Goal: Task Accomplishment & Management: Complete application form

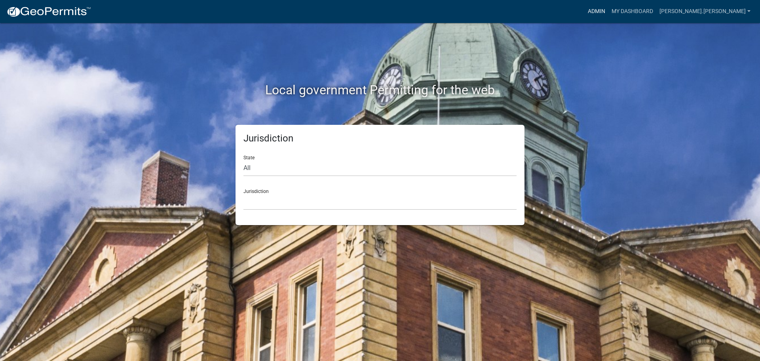
click at [608, 8] on link "Admin" at bounding box center [597, 11] width 24 height 15
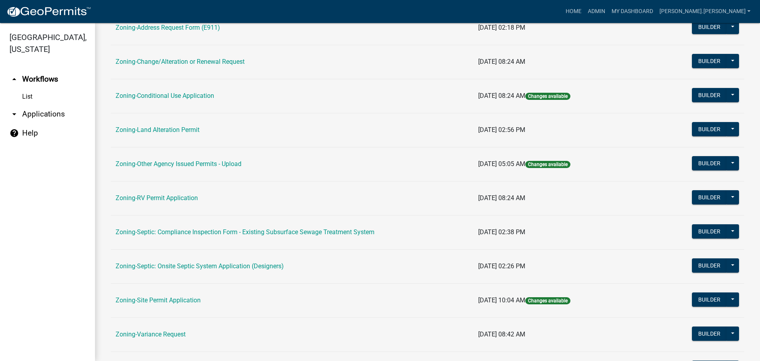
scroll to position [198, 0]
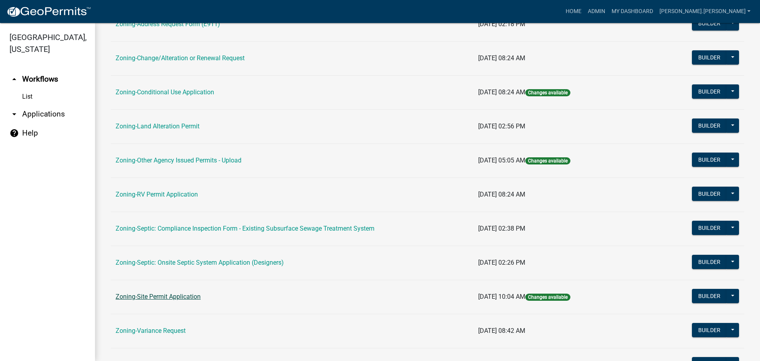
click at [178, 293] on link "Zoning-Site Permit Application" at bounding box center [158, 297] width 85 height 8
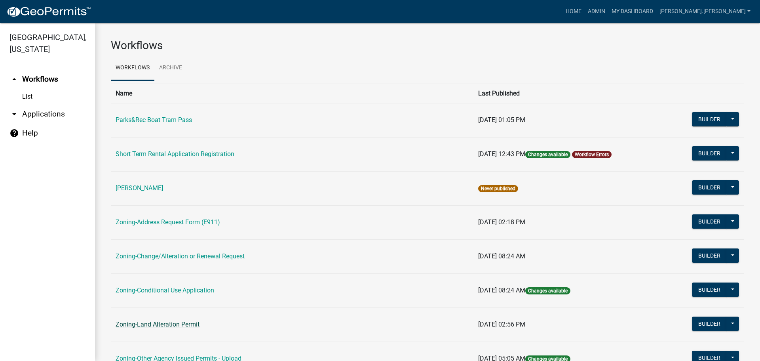
click at [160, 325] on link "Zoning-Land Alteration Permit" at bounding box center [158, 324] width 84 height 8
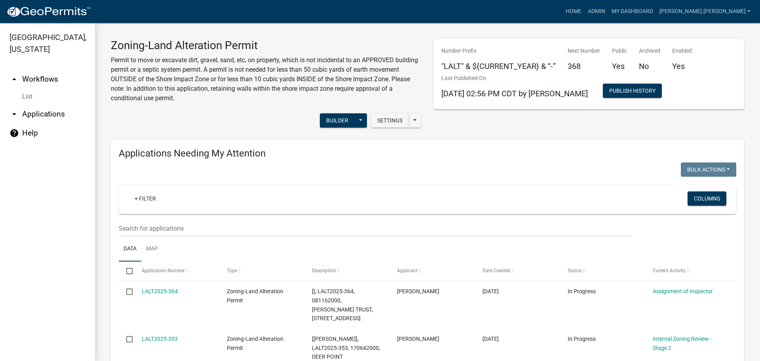
drag, startPoint x: 197, startPoint y: 293, endPoint x: 194, endPoint y: 158, distance: 135.0
drag, startPoint x: 259, startPoint y: 245, endPoint x: 239, endPoint y: 172, distance: 75.6
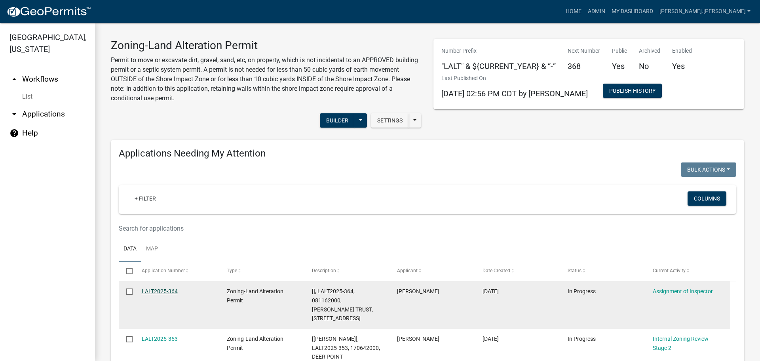
click at [150, 292] on link "LALT2025-364" at bounding box center [160, 291] width 36 height 6
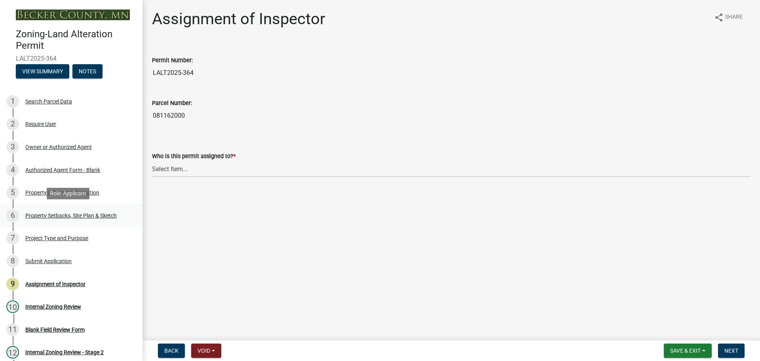
click at [61, 210] on div "6 Property Setbacks, Site Plan & Sketch" at bounding box center [68, 215] width 124 height 13
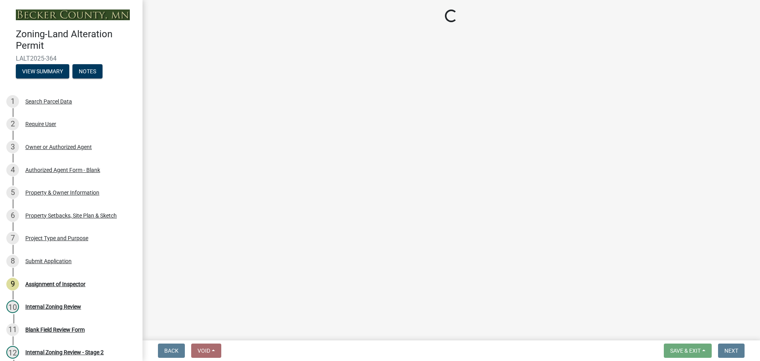
select select "023fca83-4df2-42b9-94ed-3498437255e1"
select select "84ece663-5328-4739-b2f5-2b1393f0600c"
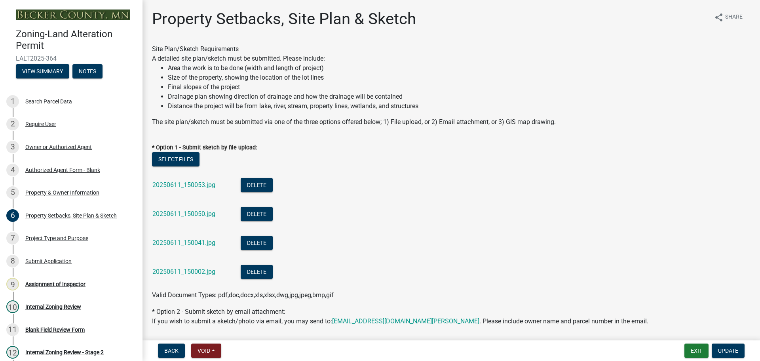
click at [195, 181] on div "20250611_150053.jpg" at bounding box center [190, 186] width 76 height 16
click at [194, 183] on link "20250611_150053.jpg" at bounding box center [183, 185] width 63 height 8
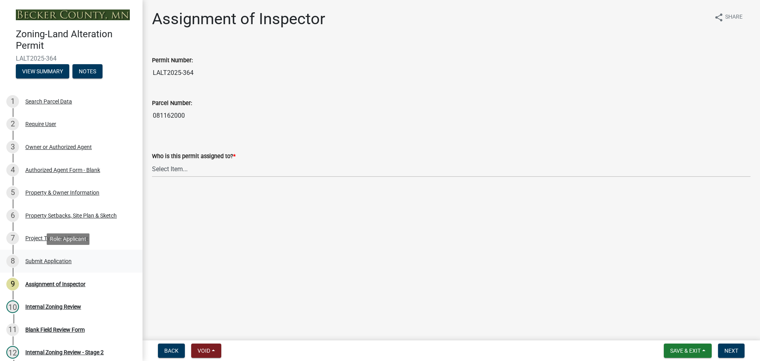
click at [60, 255] on div "8 Submit Application" at bounding box center [68, 261] width 124 height 13
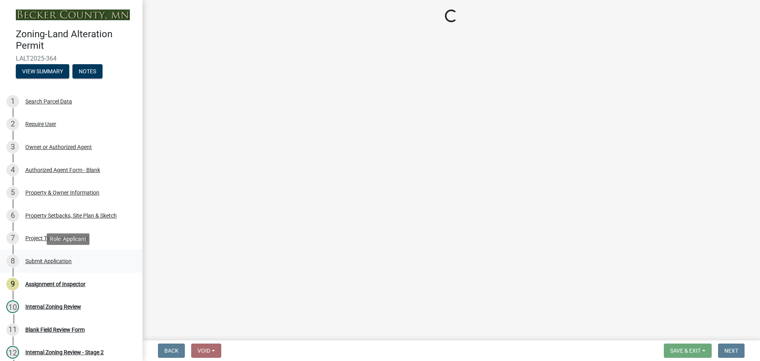
select select "6d17f53b-44fc-413b-9f07-df6366604a2b"
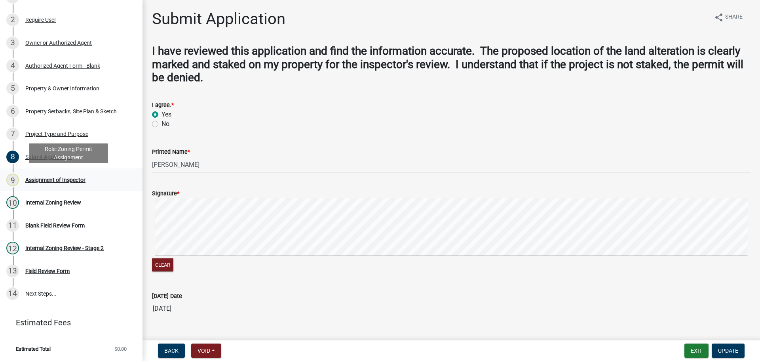
click at [57, 175] on div "9 Assignment of Inspector" at bounding box center [68, 179] width 124 height 13
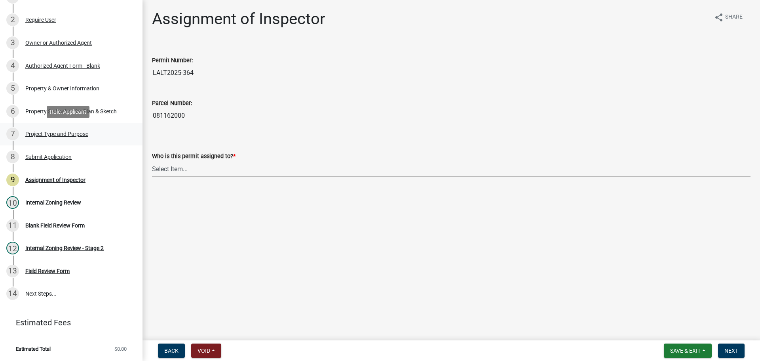
click at [74, 133] on div "Project Type and Purpose" at bounding box center [56, 134] width 63 height 6
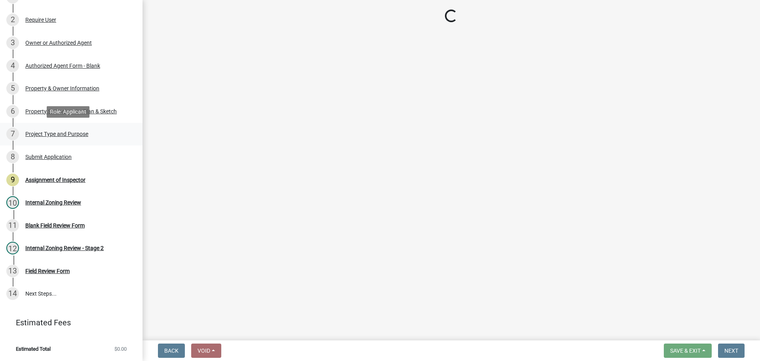
select select "b4264a6f-2953-43c7-8ea4-b1fbf8df3fde"
select select "01399c93-f3af-4409-b115-658e1b2bda8f"
select select "c4ff50e9-d941-459d-94c8-de1c9029ab7f"
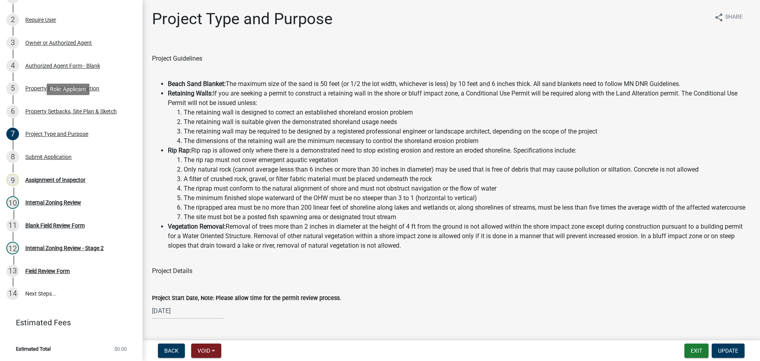
click at [78, 115] on div "6 Property Setbacks, Site Plan & Sketch" at bounding box center [68, 111] width 124 height 13
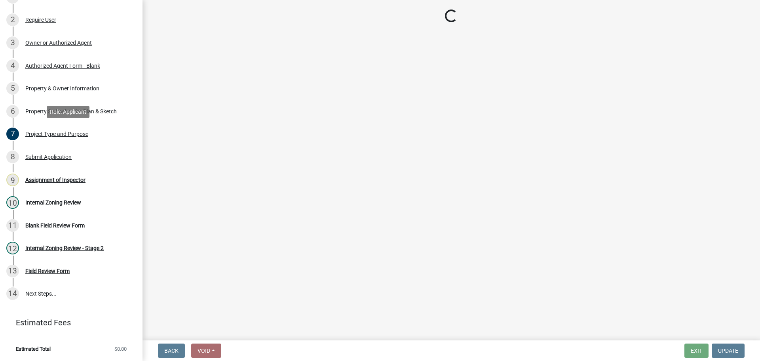
select select "023fca83-4df2-42b9-94ed-3498437255e1"
select select "84ece663-5328-4739-b2f5-2b1393f0600c"
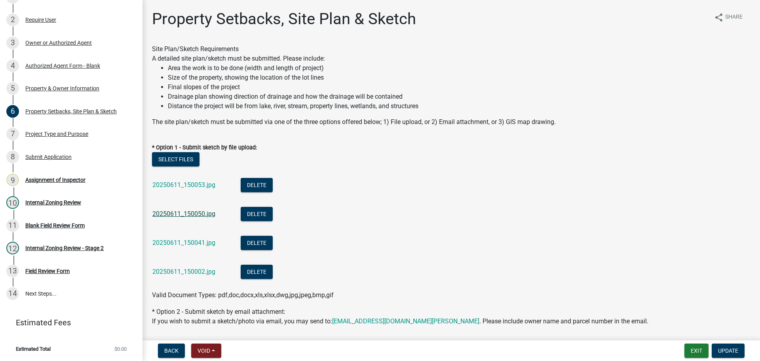
click at [177, 211] on link "20250611_150050.jpg" at bounding box center [183, 214] width 63 height 8
click at [181, 239] on link "20250611_150041.jpg" at bounding box center [183, 243] width 63 height 8
click at [167, 267] on div "20250611_150002.jpg" at bounding box center [190, 272] width 76 height 16
click at [167, 268] on link "20250611_150002.jpg" at bounding box center [183, 272] width 63 height 8
drag, startPoint x: 220, startPoint y: 311, endPoint x: 194, endPoint y: 185, distance: 128.9
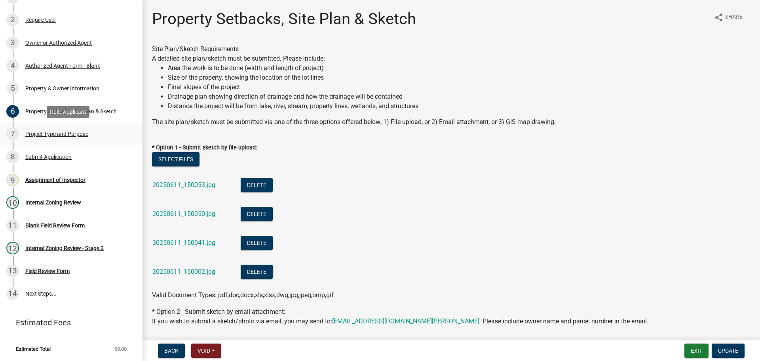
click at [51, 132] on div "Project Type and Purpose" at bounding box center [56, 134] width 63 height 6
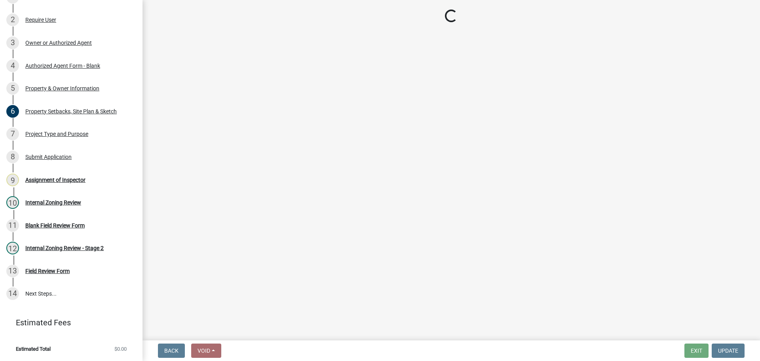
select select "b4264a6f-2953-43c7-8ea4-b1fbf8df3fde"
select select "01399c93-f3af-4409-b115-658e1b2bda8f"
select select "c4ff50e9-d941-459d-94c8-de1c9029ab7f"
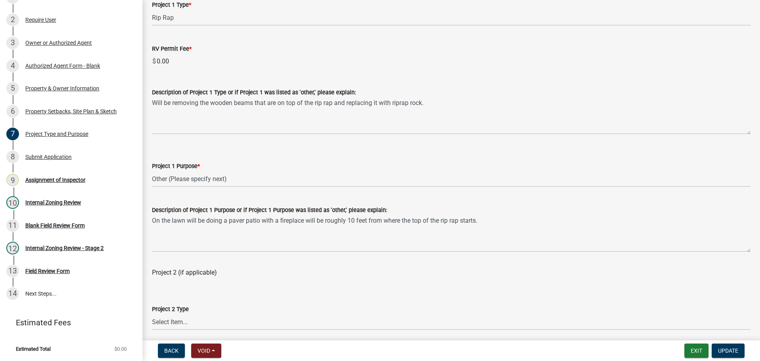
scroll to position [475, 0]
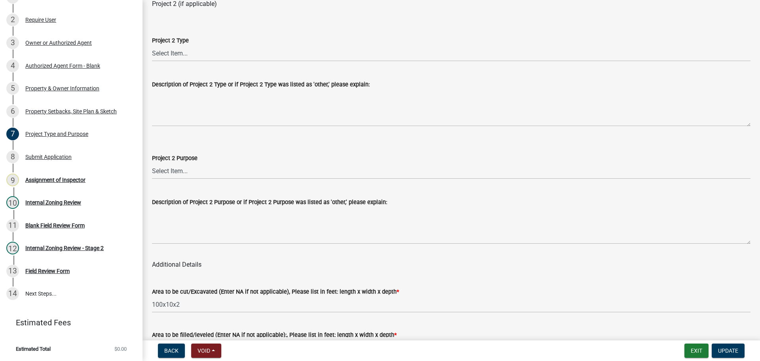
drag, startPoint x: 263, startPoint y: 240, endPoint x: 257, endPoint y: 291, distance: 51.8
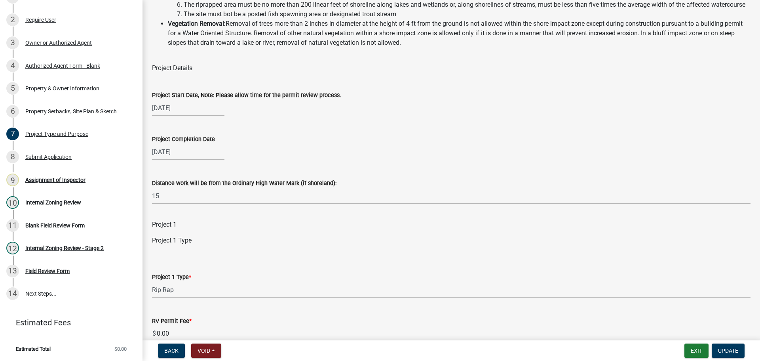
scroll to position [0, 0]
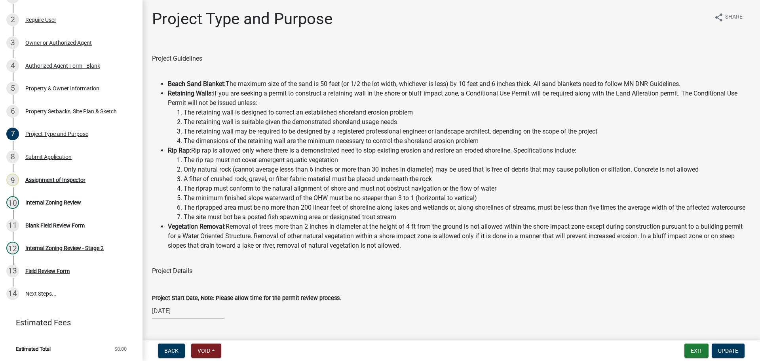
drag, startPoint x: 338, startPoint y: 311, endPoint x: 258, endPoint y: 211, distance: 128.2
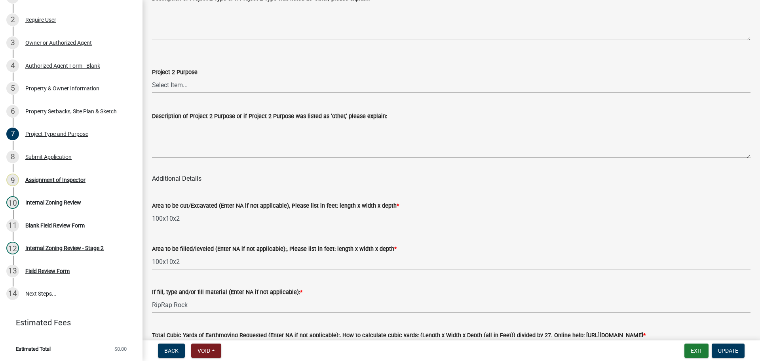
drag, startPoint x: 239, startPoint y: 146, endPoint x: 239, endPoint y: 257, distance: 110.8
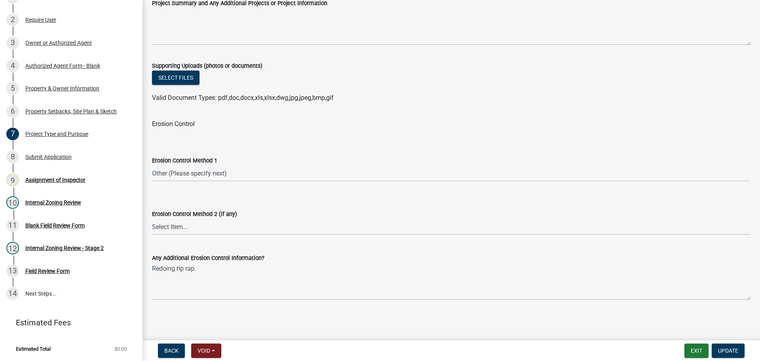
drag, startPoint x: 249, startPoint y: 122, endPoint x: 242, endPoint y: 229, distance: 107.1
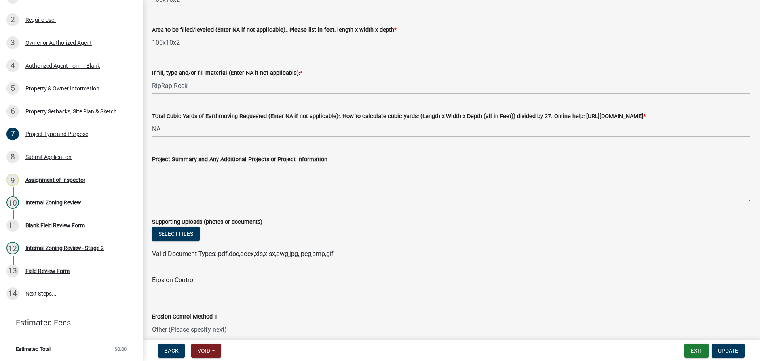
drag, startPoint x: 254, startPoint y: 283, endPoint x: 238, endPoint y: 229, distance: 56.2
